Goal: Task Accomplishment & Management: Use online tool/utility

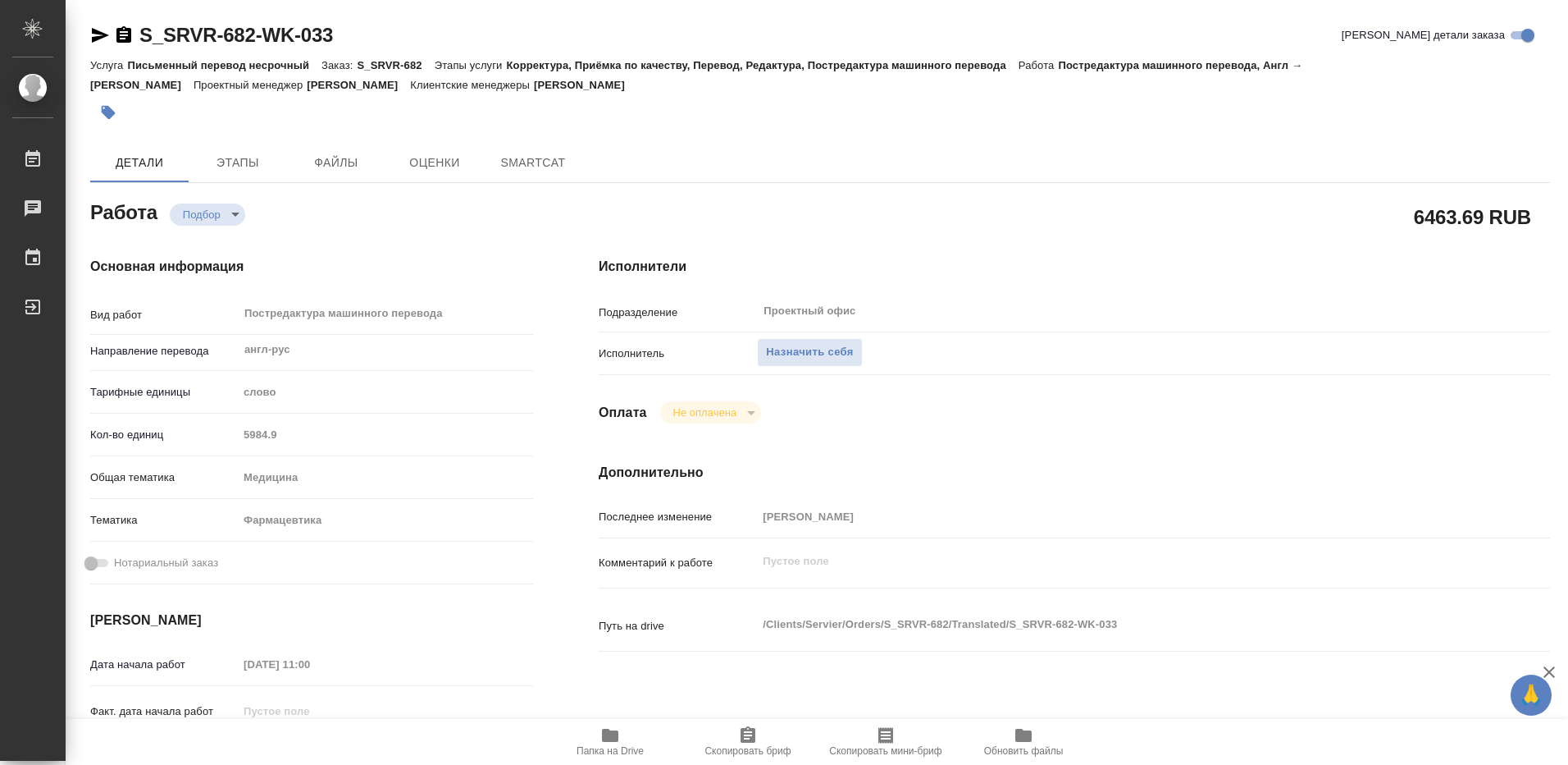
type textarea "x"
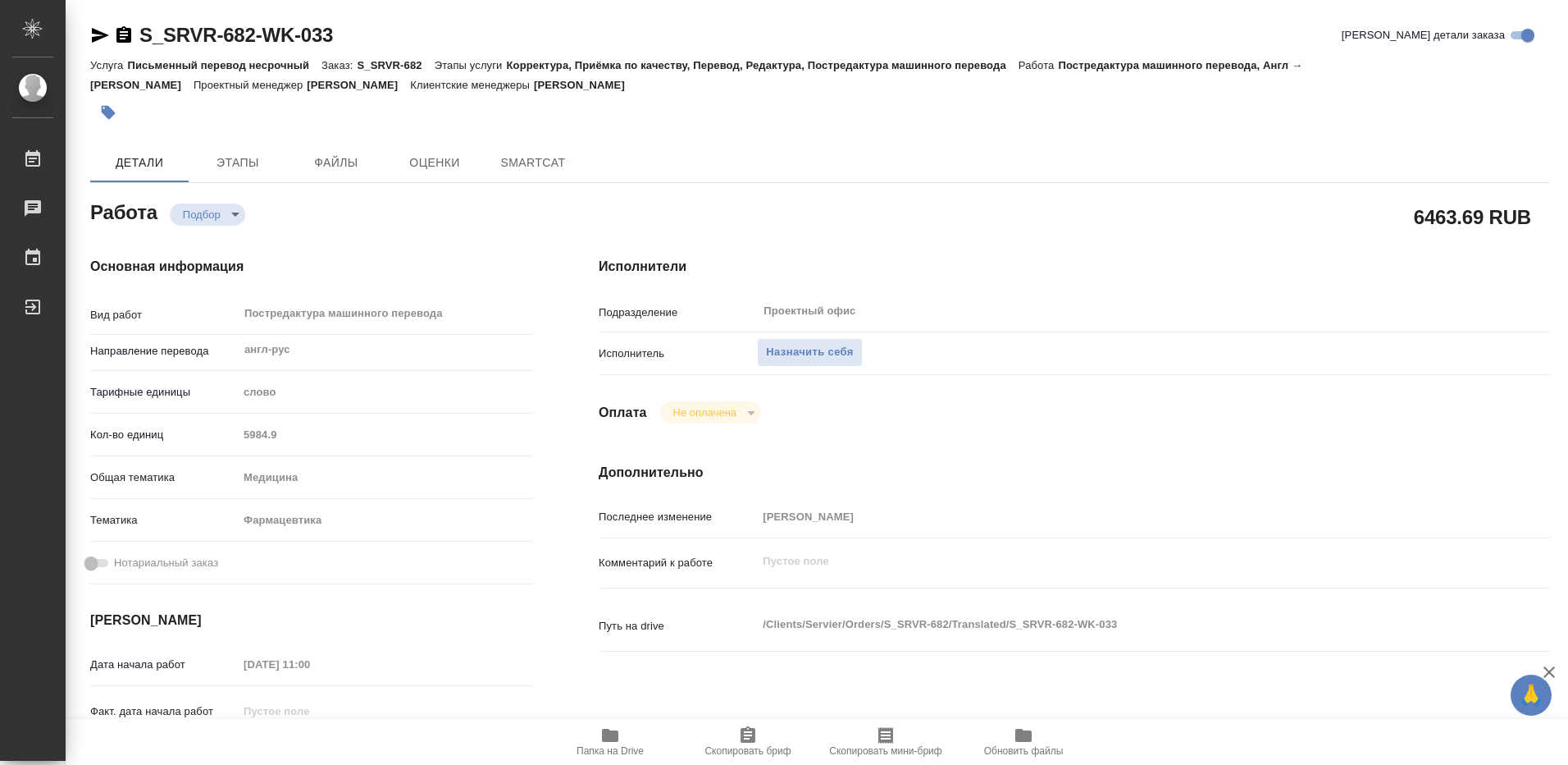
type textarea "x"
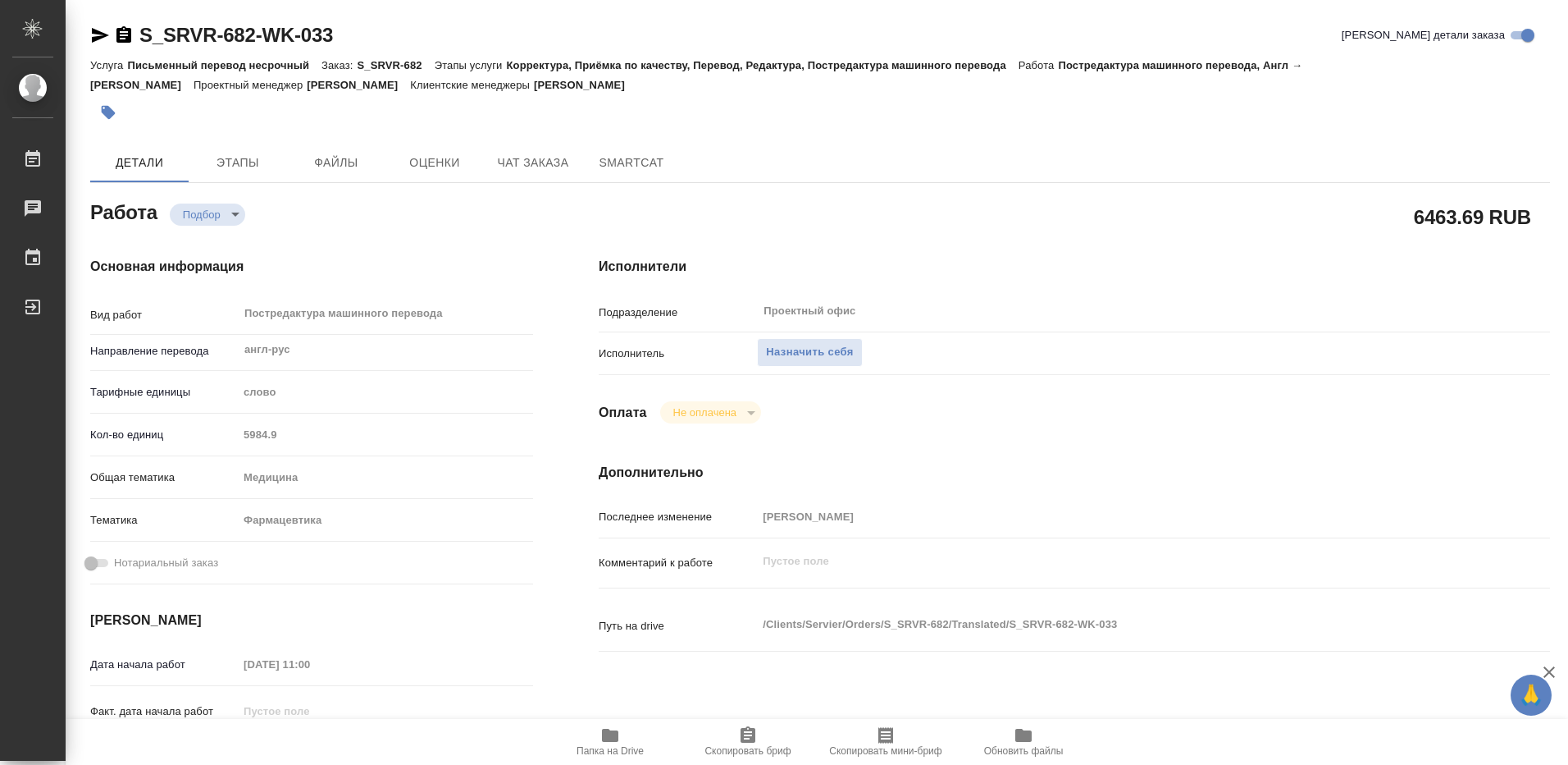
type textarea "x"
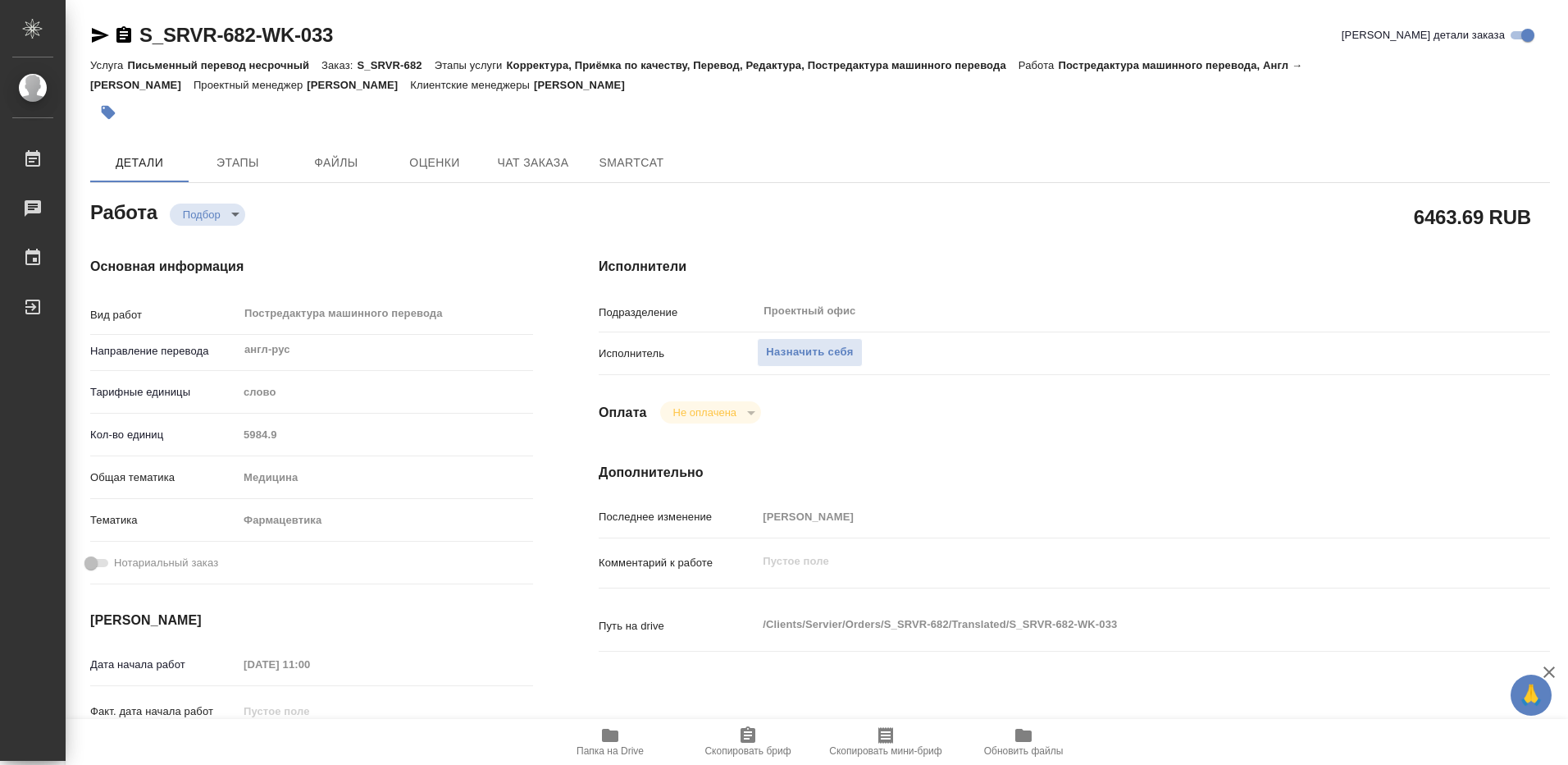
type textarea "x"
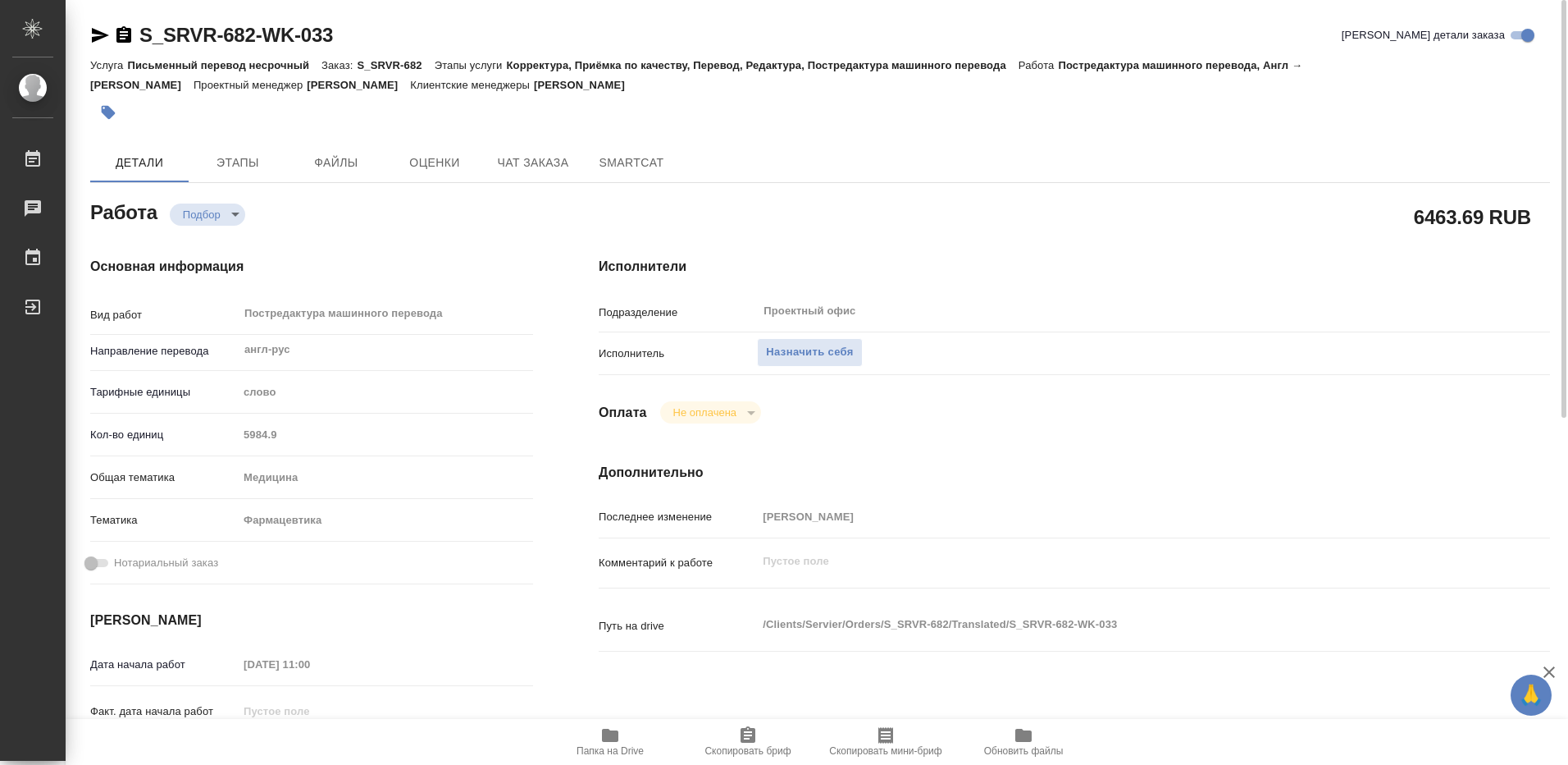
click at [611, 740] on icon "button" at bounding box center [610, 735] width 16 height 13
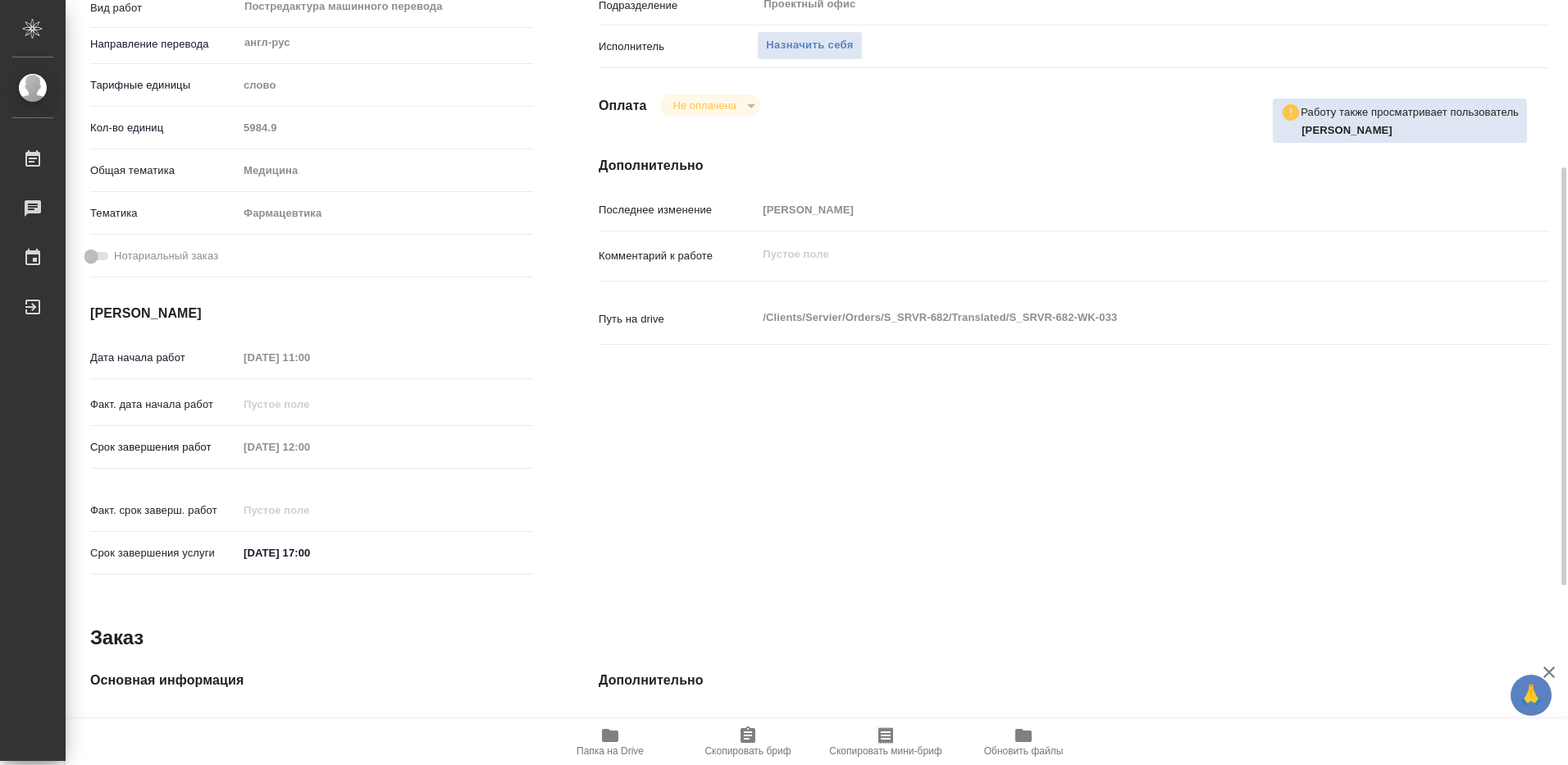
scroll to position [143, 0]
